Goal: Task Accomplishment & Management: Manage account settings

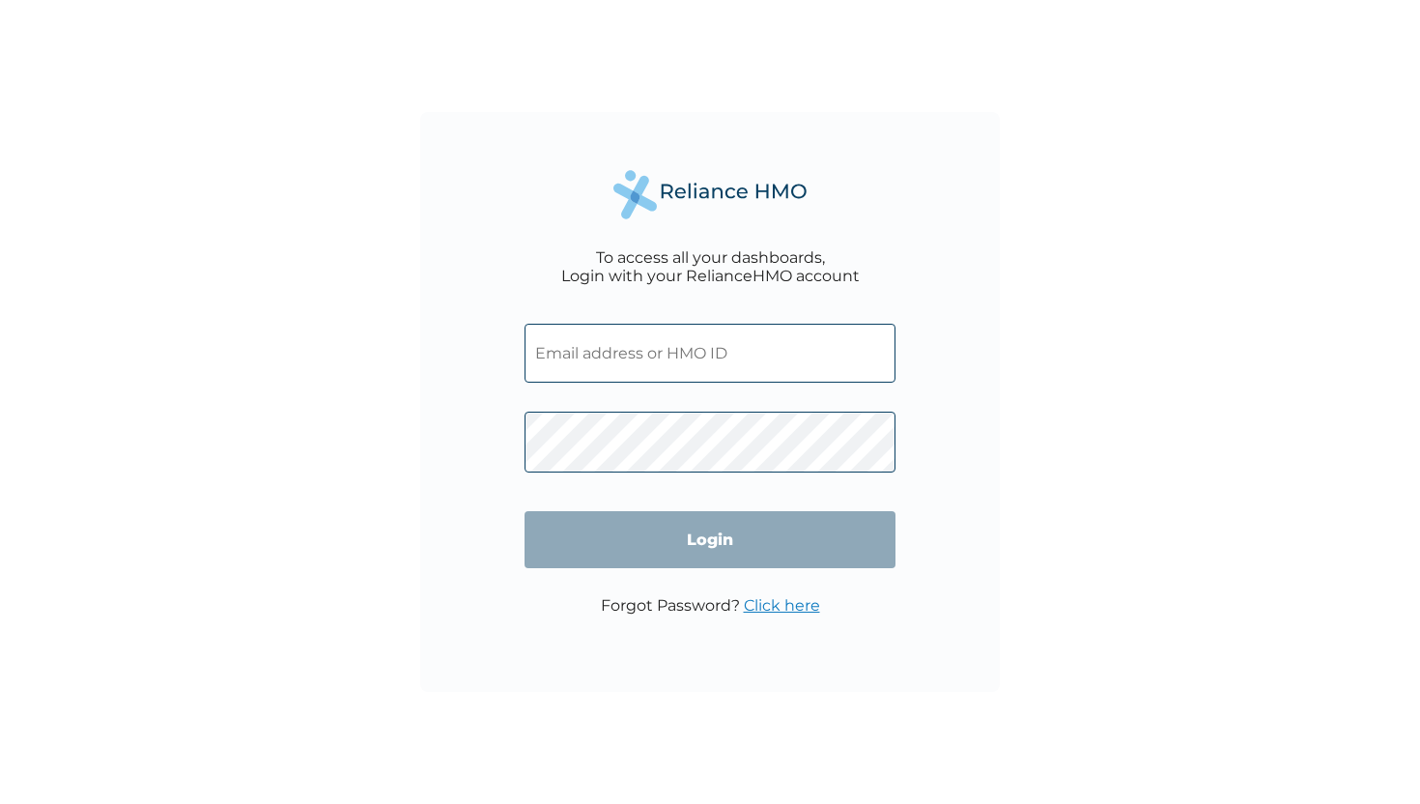
click at [629, 349] on input "text" at bounding box center [710, 353] width 371 height 59
type input "[PERSON_NAME][EMAIL_ADDRESS][DOMAIN_NAME]"
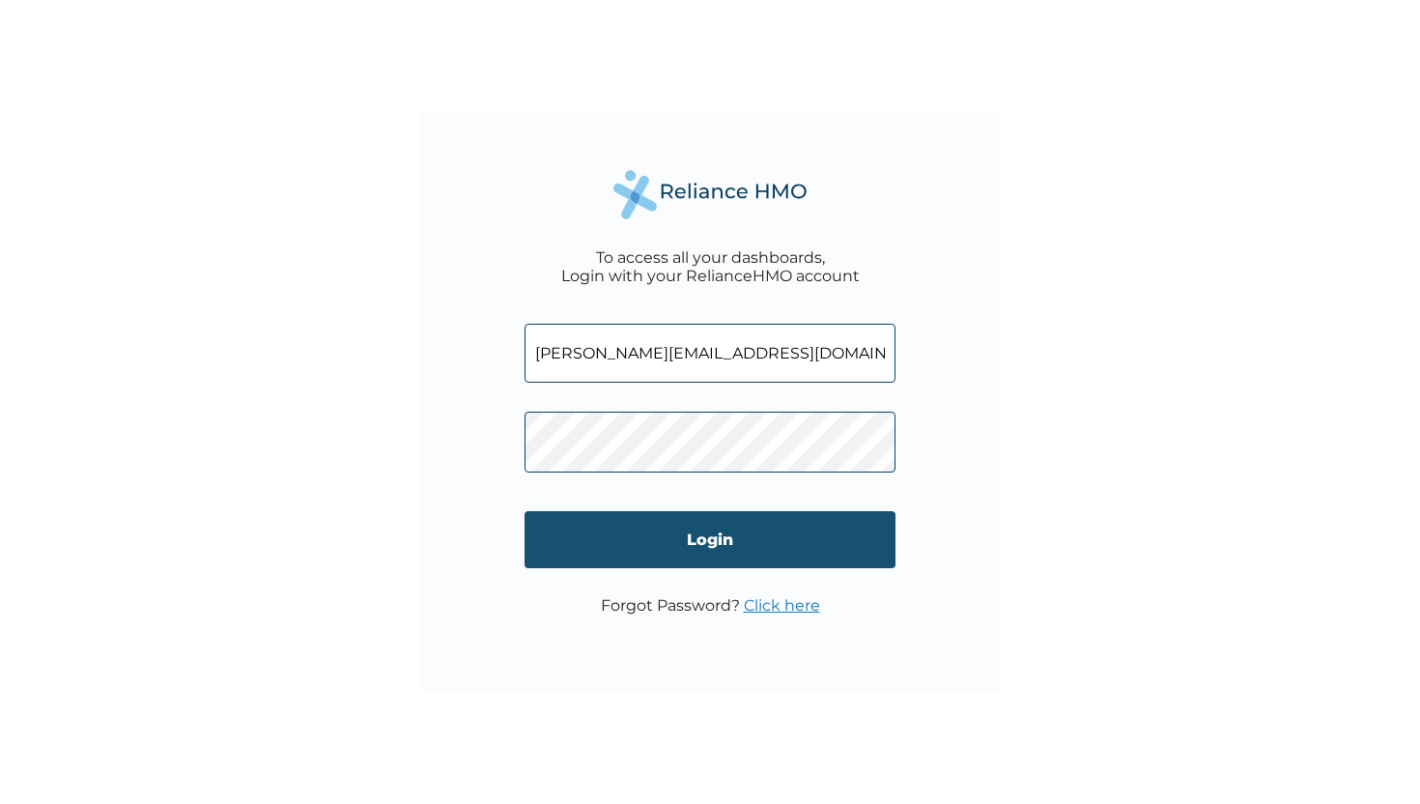
click at [776, 550] on input "Login" at bounding box center [710, 539] width 371 height 57
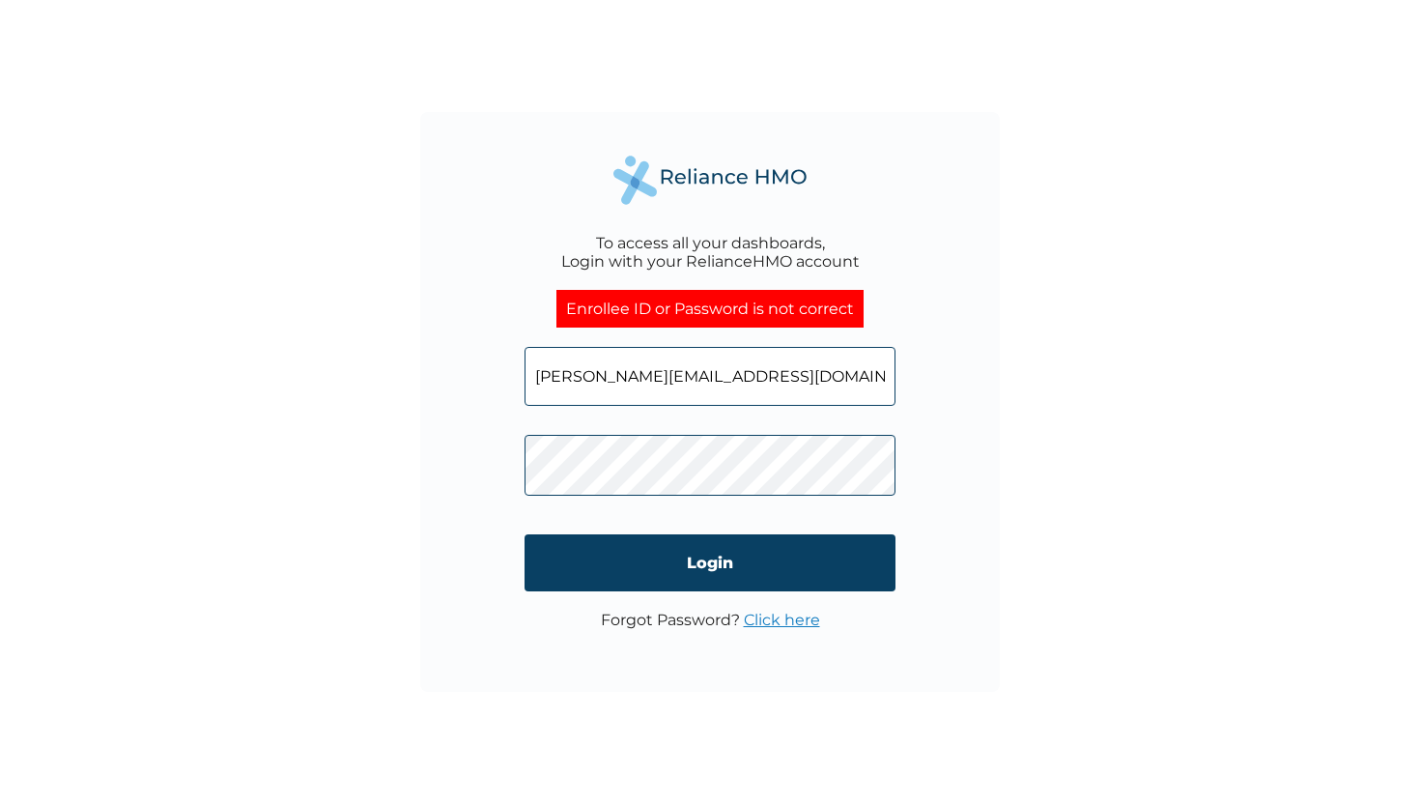
click at [763, 625] on link "Click here" at bounding box center [782, 620] width 76 height 18
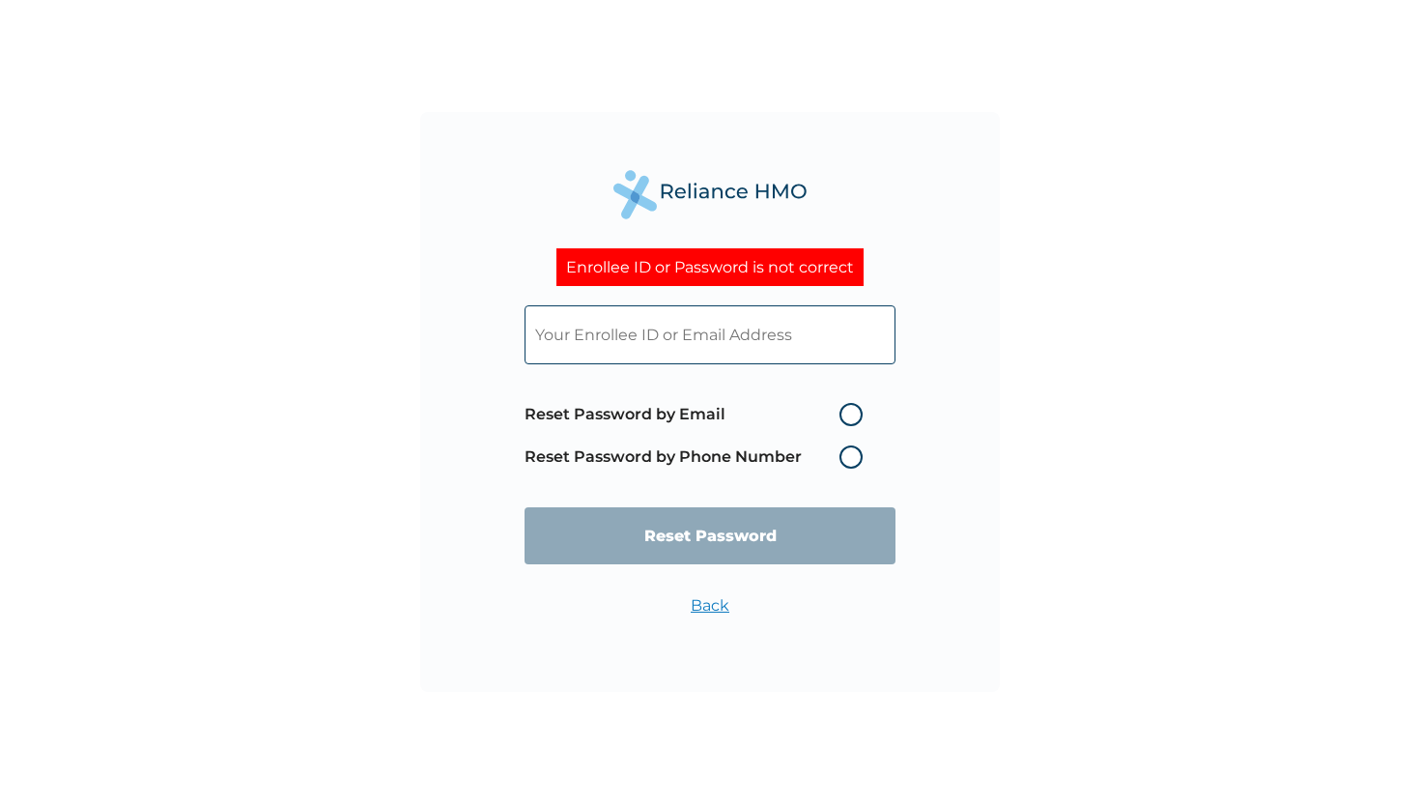
click at [510, 189] on div "Enrollee ID or Password is not correct Reset Password by Email Reset Password b…" at bounding box center [710, 402] width 580 height 580
click at [847, 415] on label "Reset Password by Email" at bounding box center [699, 414] width 348 height 23
click at [843, 415] on input "Reset Password by Email" at bounding box center [828, 414] width 31 height 31
radio input "true"
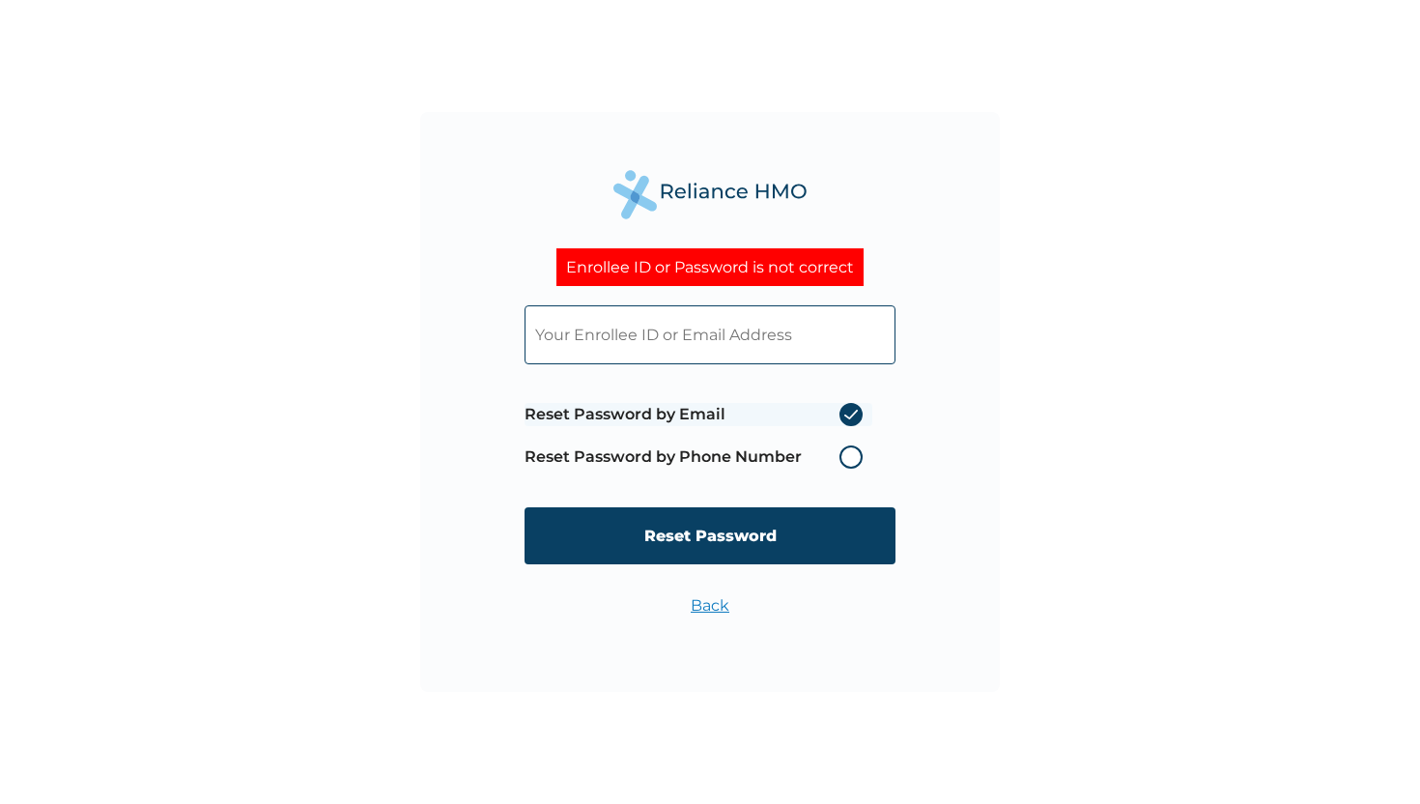
click at [689, 326] on input "text" at bounding box center [710, 334] width 371 height 59
